Goal: Check status: Check status

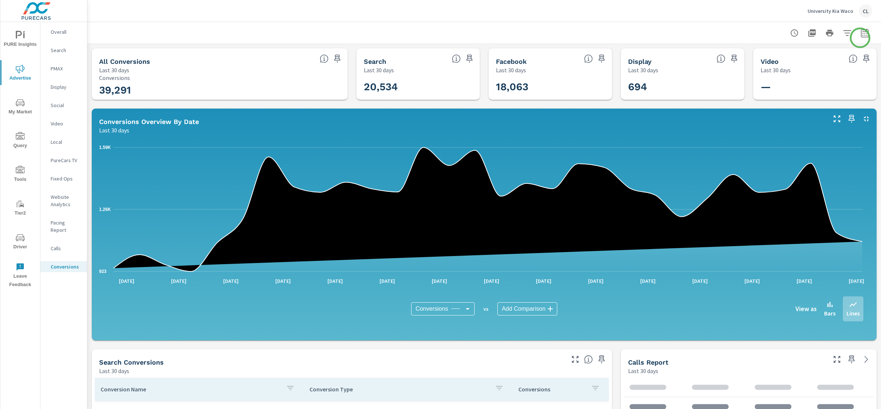
click at [862, 34] on button "button" at bounding box center [865, 33] width 15 height 15
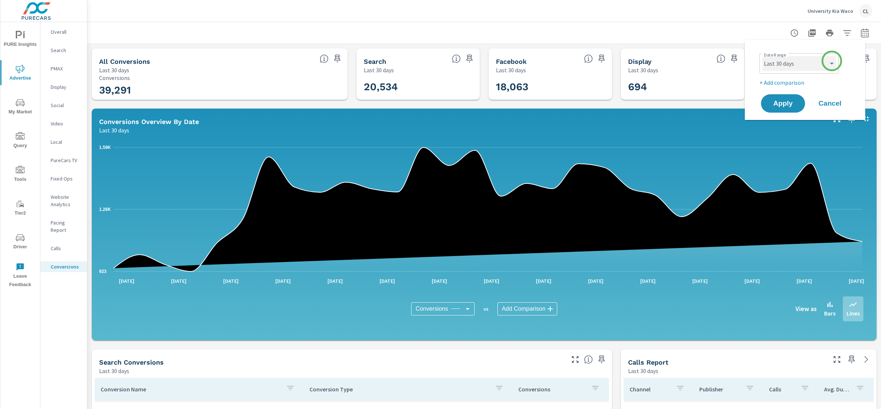
click at [831, 61] on select "Custom [DATE] Last week Last 7 days Last 14 days Last 30 days Last 45 days Last…" at bounding box center [799, 63] width 73 height 15
click at [763, 56] on select "Custom [DATE] Last week Last 7 days Last 14 days Last 30 days Last 45 days Last…" at bounding box center [799, 63] width 73 height 15
select select "Last month"
click at [787, 83] on p "+ Add comparison" at bounding box center [807, 82] width 94 height 9
select select "Previous period"
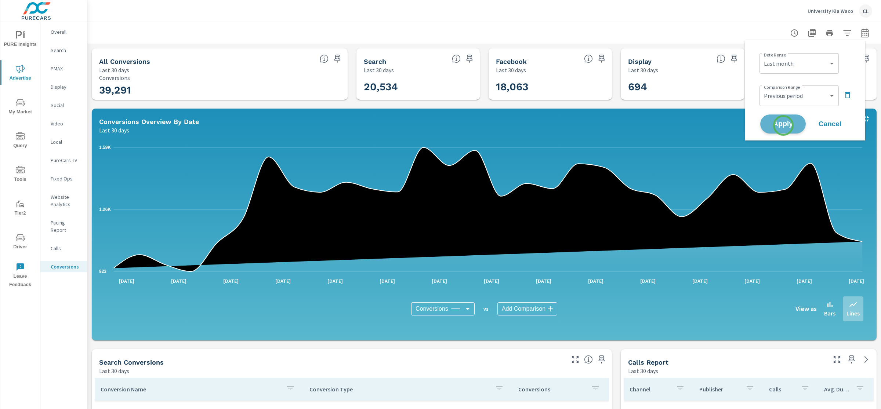
click at [784, 126] on span "Apply" at bounding box center [783, 124] width 30 height 7
